Goal: Transaction & Acquisition: Purchase product/service

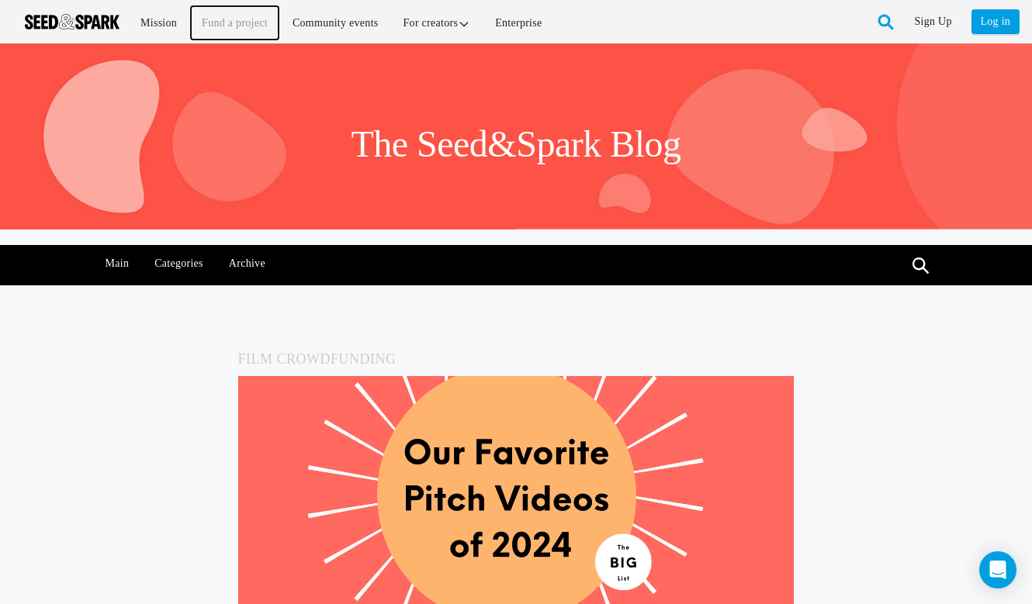
click at [227, 22] on link "Fund a project" at bounding box center [235, 22] width 88 height 33
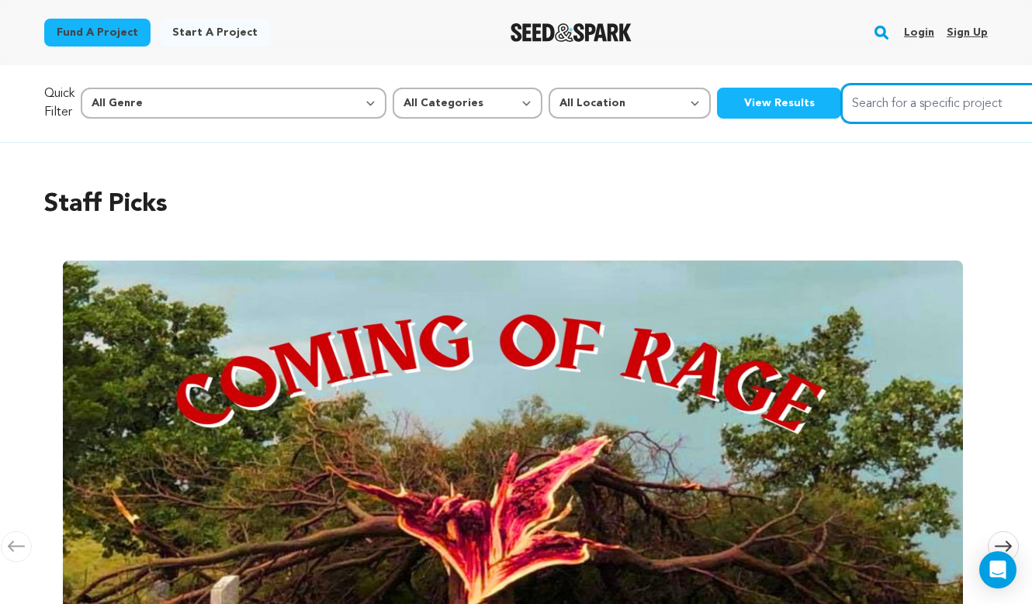
click at [841, 106] on input "Search for a specific project" at bounding box center [957, 104] width 233 height 40
type input "inkilab"
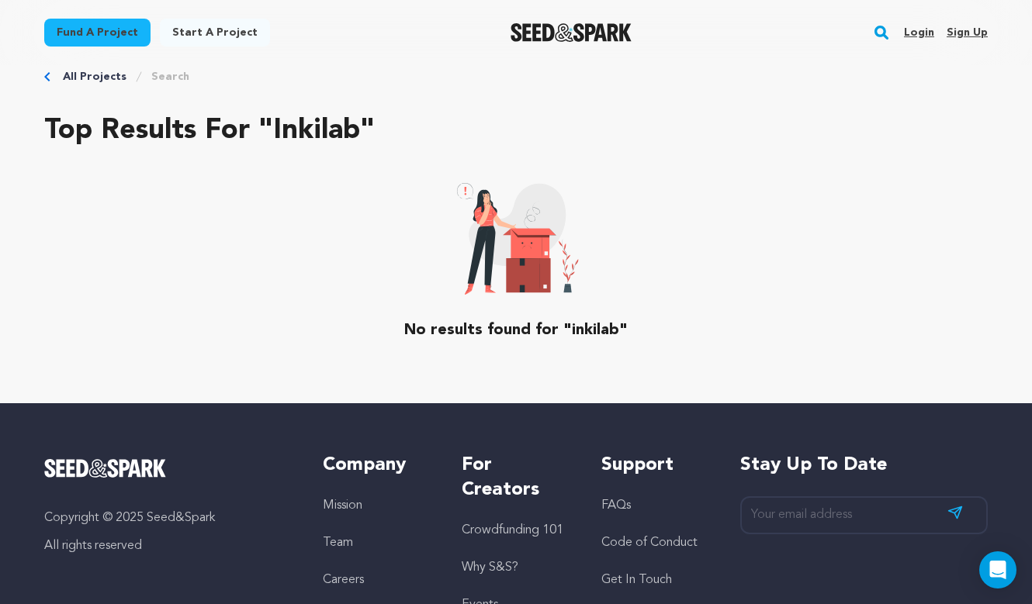
scroll to position [31, 0]
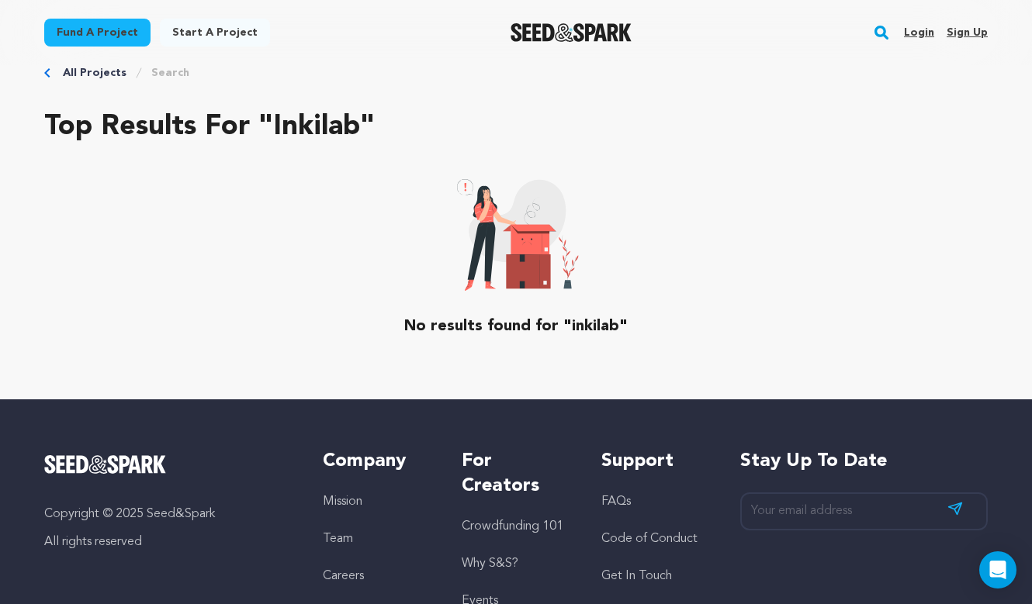
click at [916, 33] on link "Login" at bounding box center [919, 32] width 30 height 25
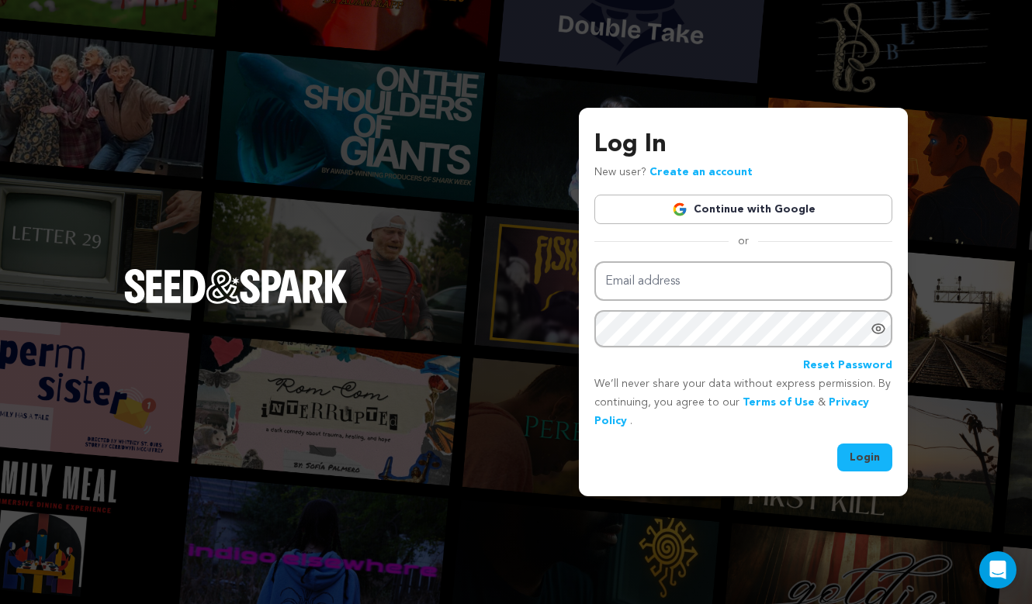
click at [696, 210] on link "Continue with Google" at bounding box center [743, 209] width 298 height 29
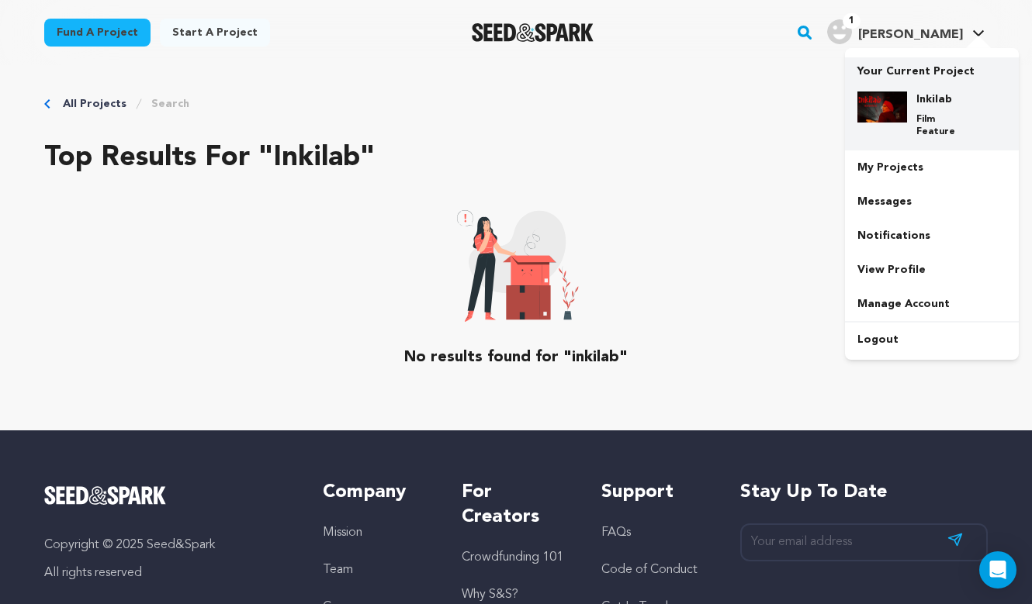
click at [928, 112] on div "Inkilab Film Feature" at bounding box center [944, 115] width 74 height 47
click at [924, 119] on p "Film Feature" at bounding box center [944, 125] width 56 height 25
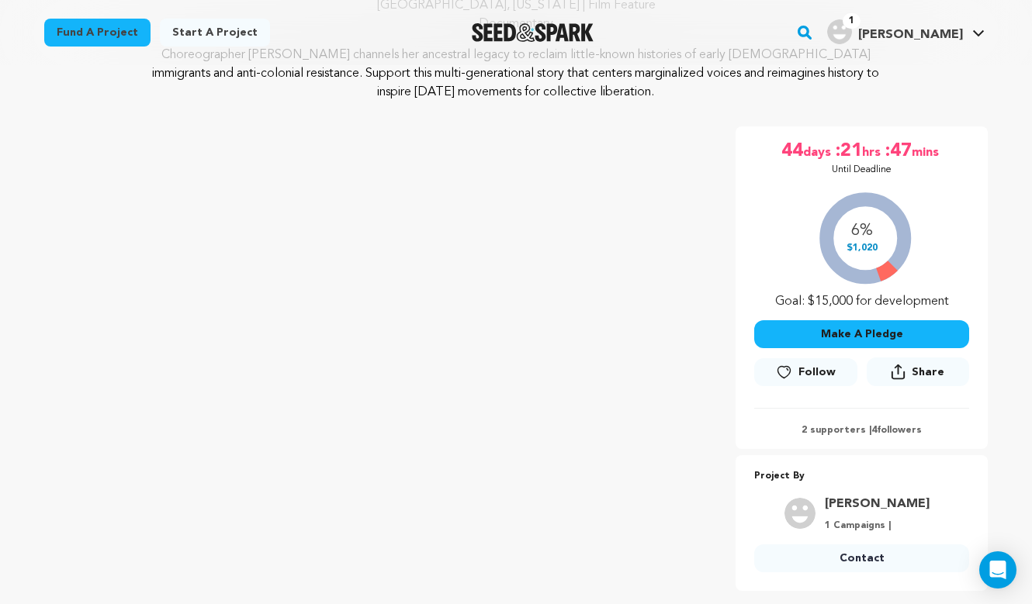
scroll to position [186, 0]
